Goal: Information Seeking & Learning: Learn about a topic

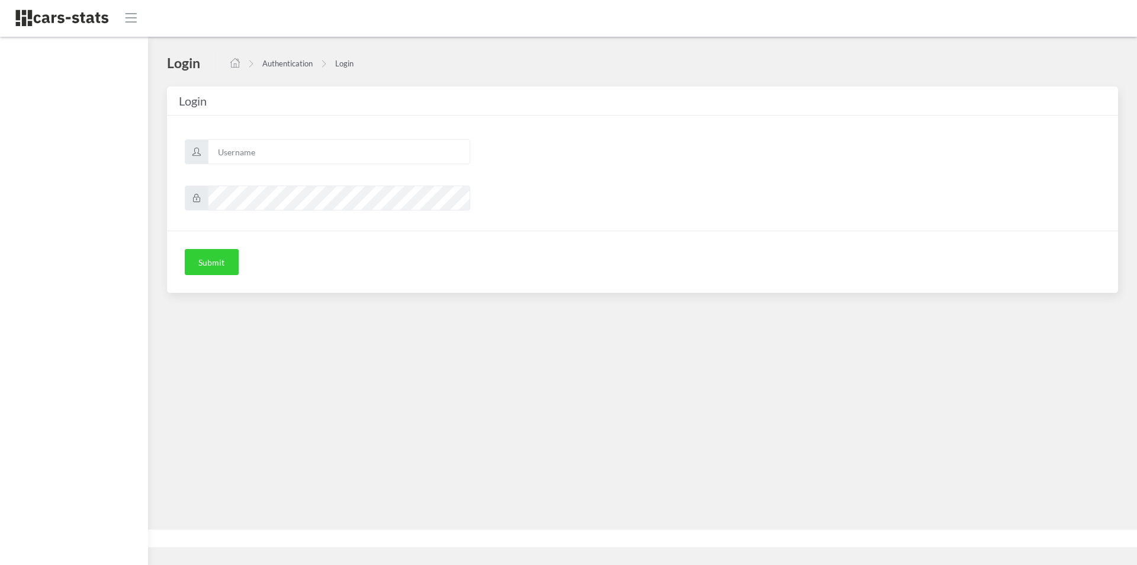
scroll to position [9, 9]
type input "mazda"
click at [209, 266] on button "Submit" at bounding box center [212, 262] width 54 height 26
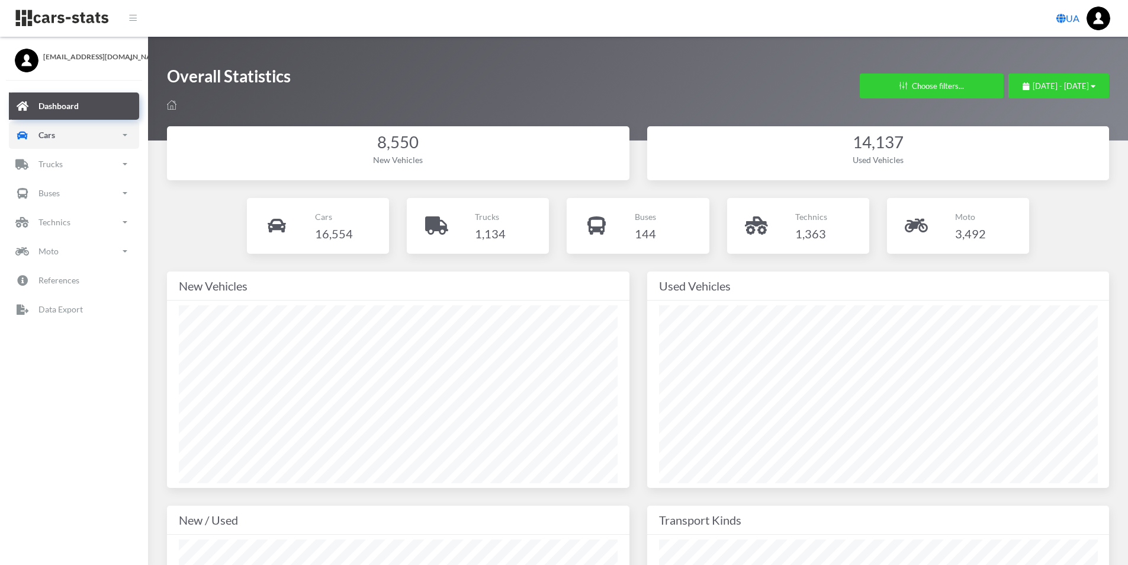
click at [27, 134] on icon at bounding box center [22, 135] width 15 height 18
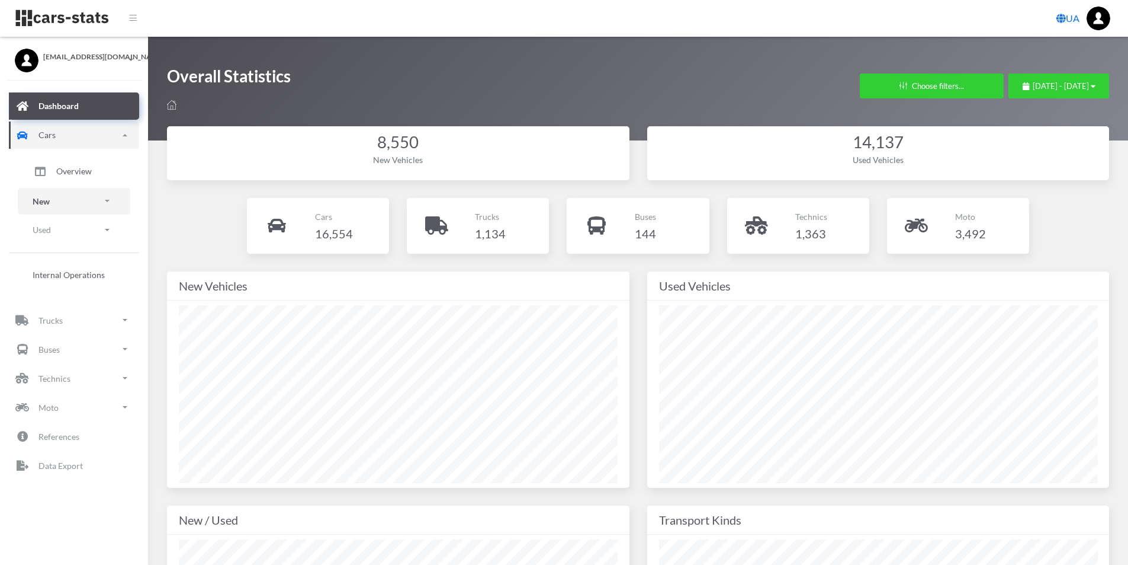
click at [66, 195] on link "New" at bounding box center [74, 201] width 113 height 27
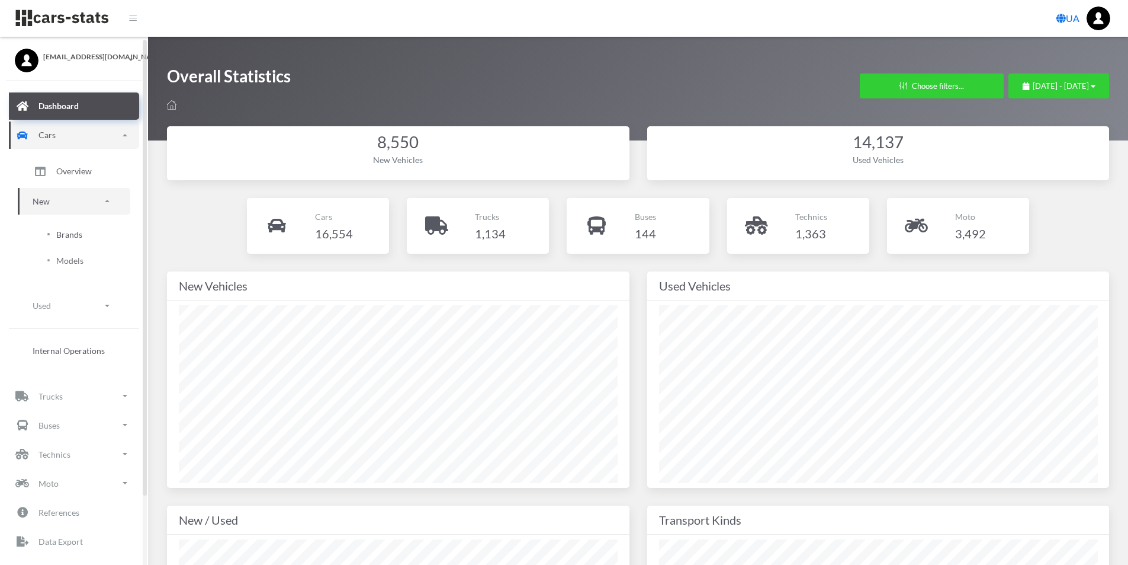
click at [75, 232] on span "Brands" at bounding box center [69, 234] width 26 height 12
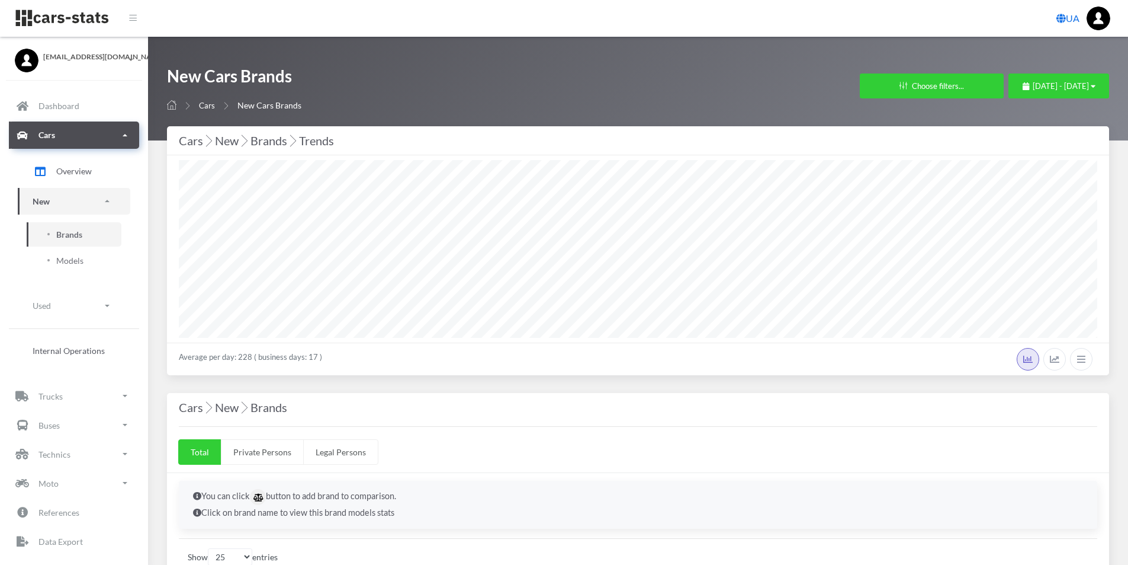
select select "25"
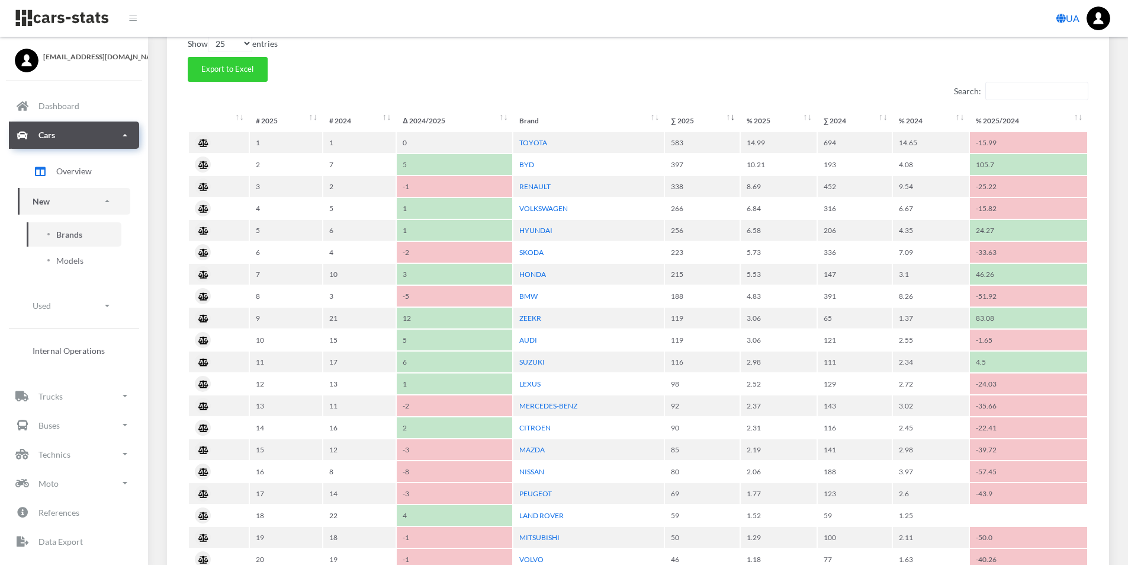
scroll to position [533, 0]
